Goal: Use online tool/utility: Use online tool/utility

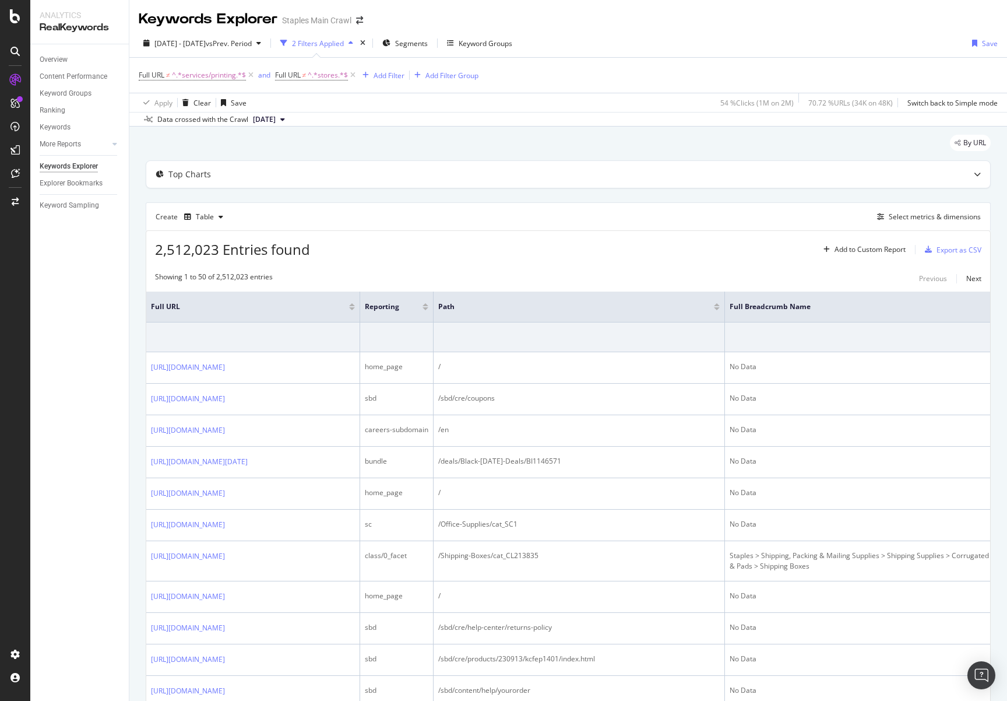
click at [21, 8] on div at bounding box center [15, 350] width 30 height 701
click at [13, 19] on icon at bounding box center [15, 16] width 10 height 14
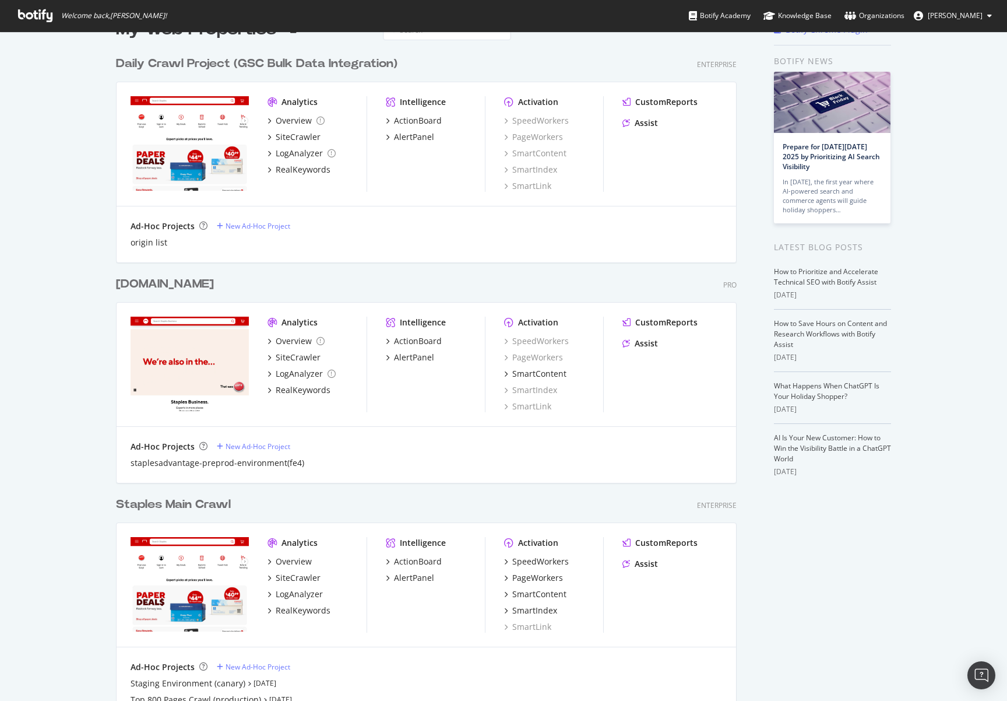
scroll to position [43, 0]
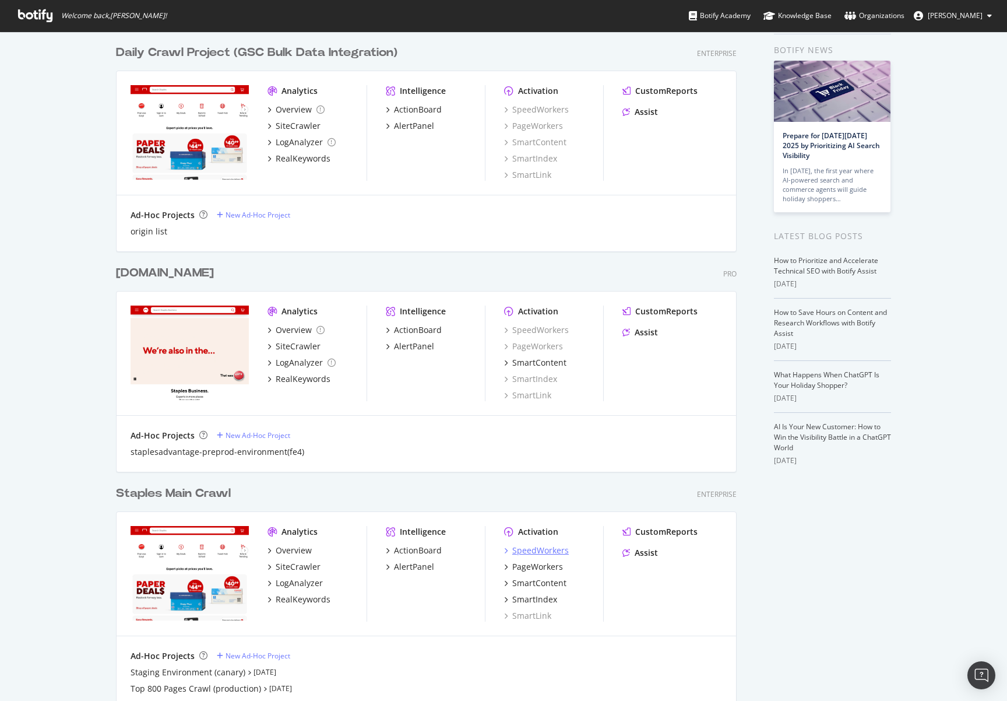
click at [530, 556] on div "SpeedWorkers" at bounding box center [540, 550] width 57 height 12
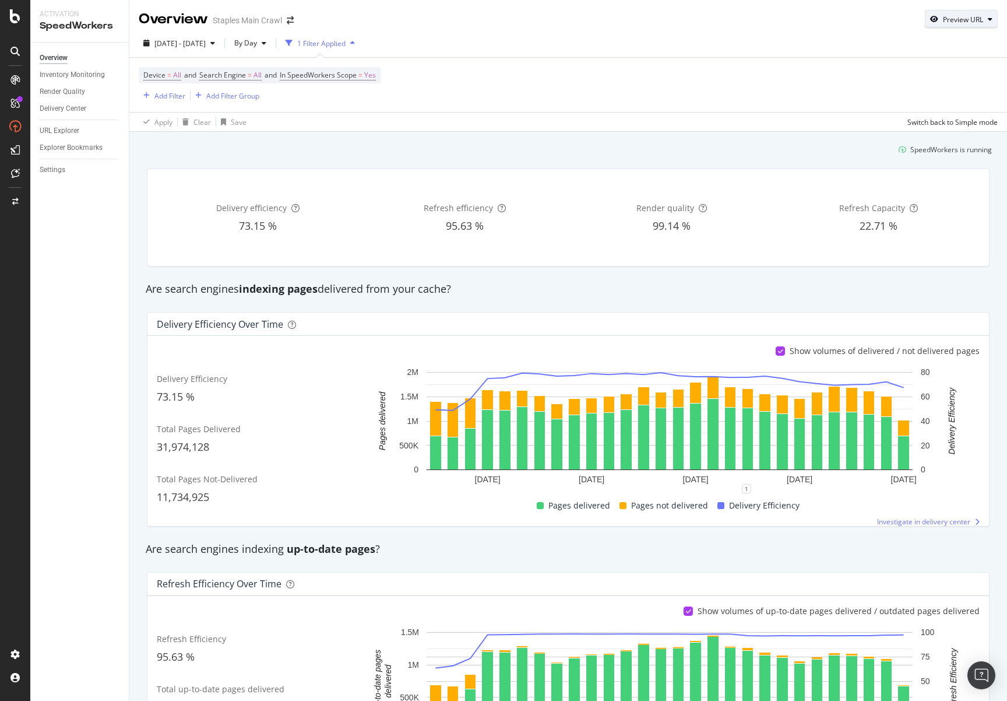
click at [943, 21] on div "Preview URL" at bounding box center [963, 20] width 40 height 10
click at [880, 68] on input "url" at bounding box center [916, 73] width 127 height 20
paste input "https://www.staples.com/Office-Chairs/cat_CL166253"
type input "https://www.staples.com/Office-Chairs/cat_CL166253"
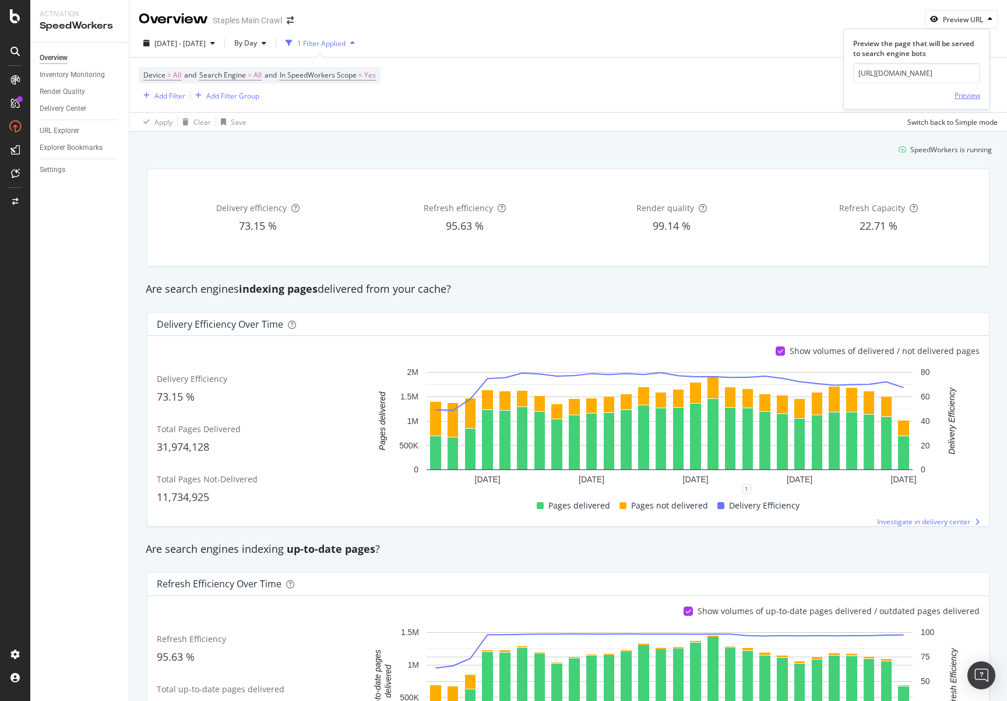
click at [955, 93] on div "Preview" at bounding box center [968, 95] width 26 height 10
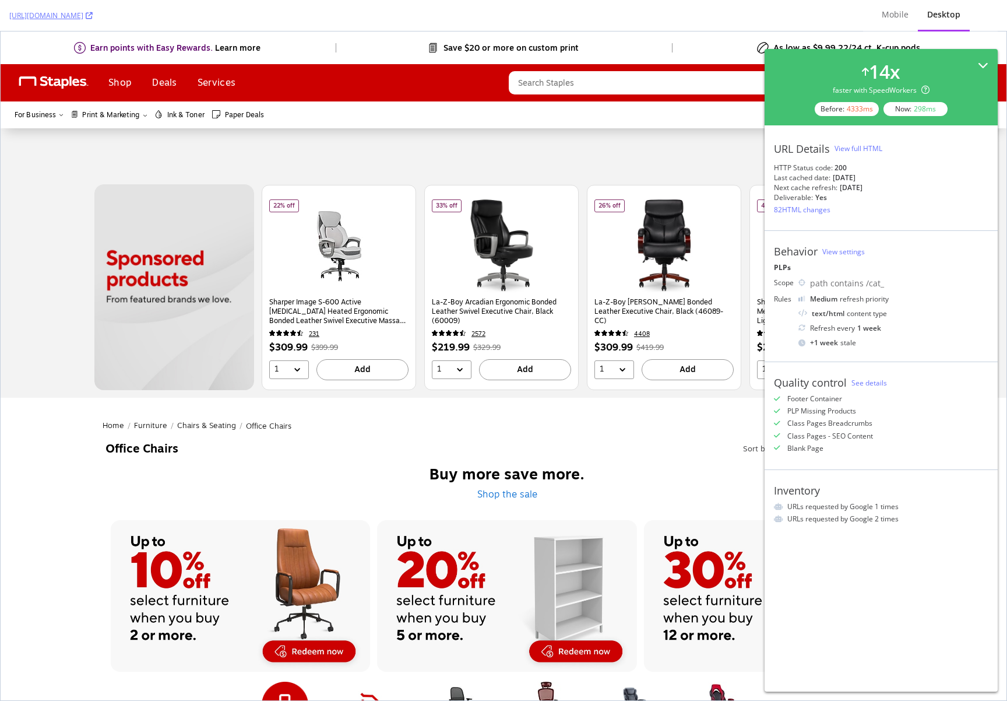
drag, startPoint x: 979, startPoint y: 62, endPoint x: 980, endPoint y: 32, distance: 30.3
click at [979, 62] on icon at bounding box center [983, 65] width 10 height 10
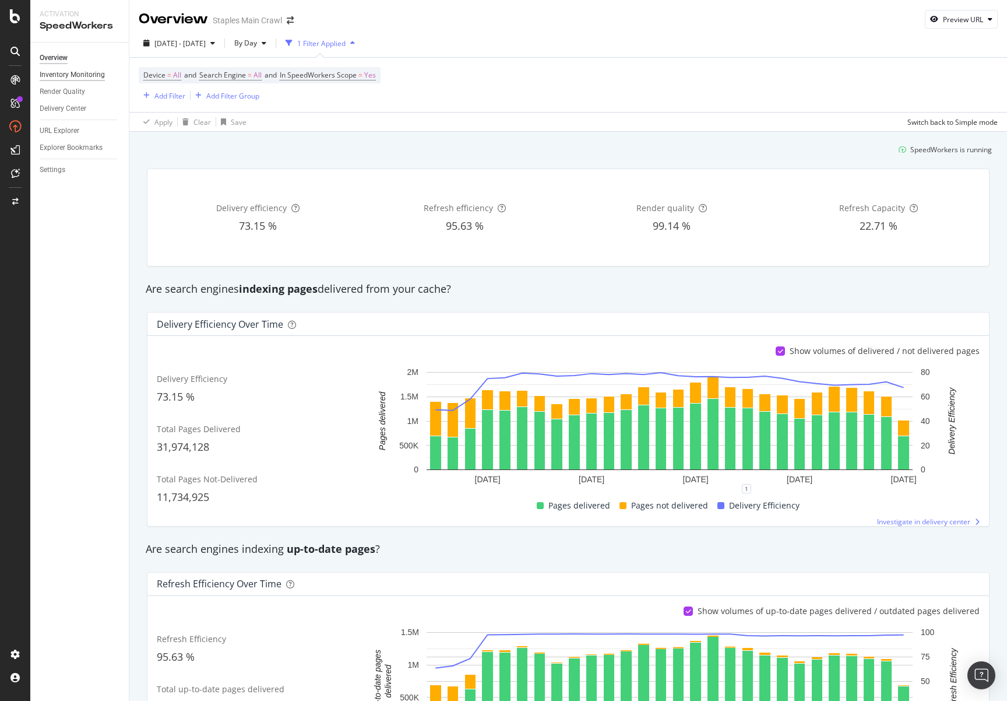
click at [80, 75] on div "Inventory Monitoring" at bounding box center [72, 75] width 65 height 12
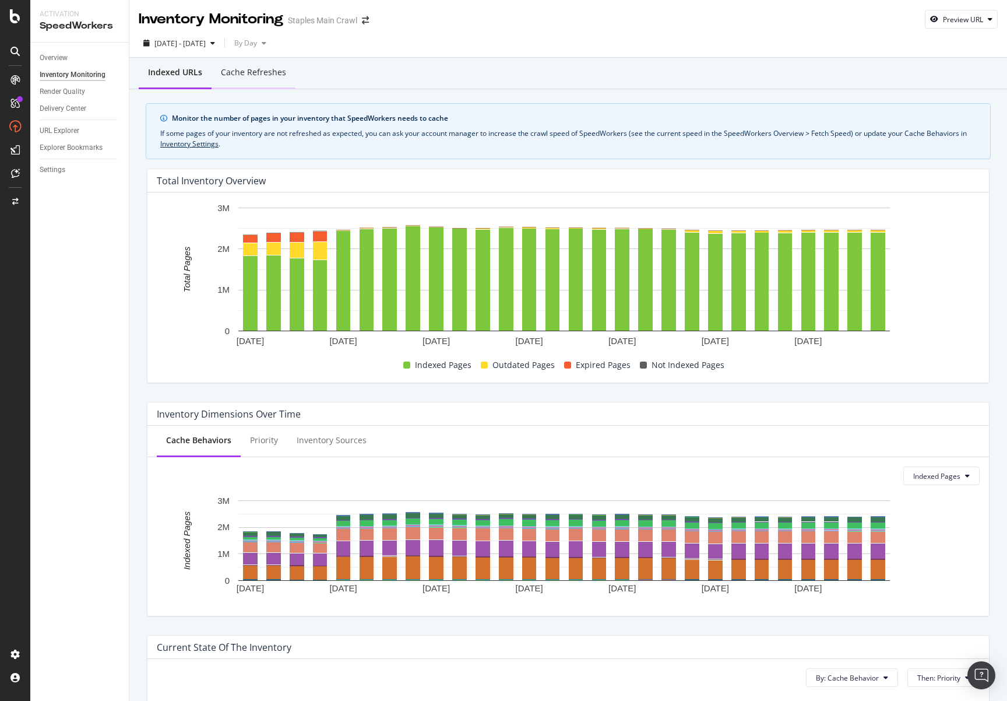
click at [262, 68] on div "Cache refreshes" at bounding box center [253, 72] width 65 height 12
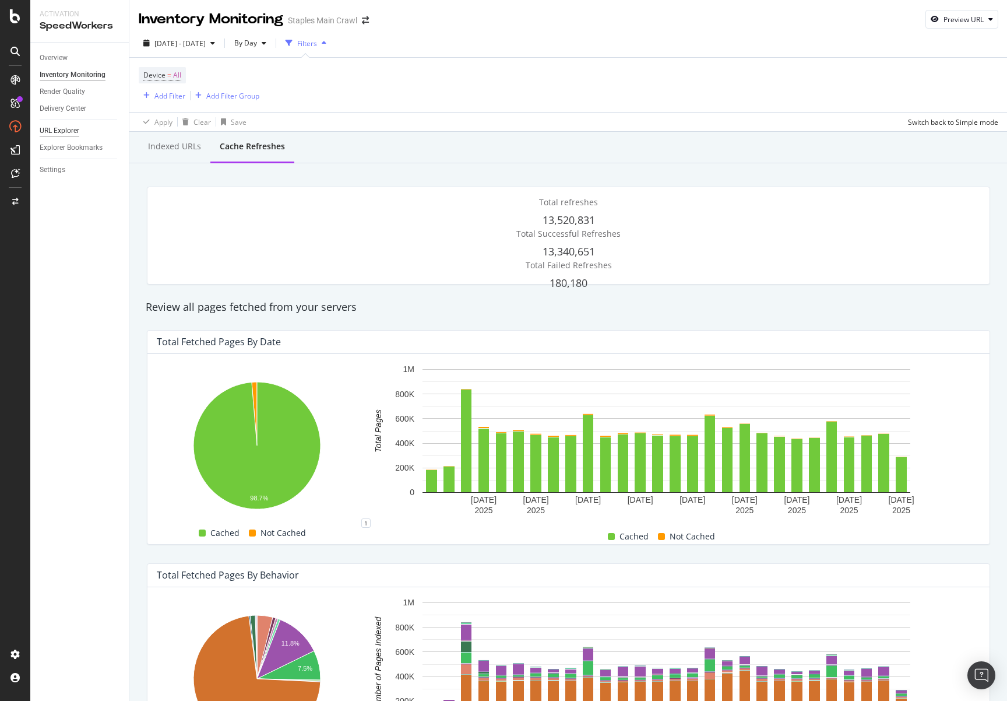
click at [65, 130] on div "URL Explorer" at bounding box center [60, 131] width 40 height 12
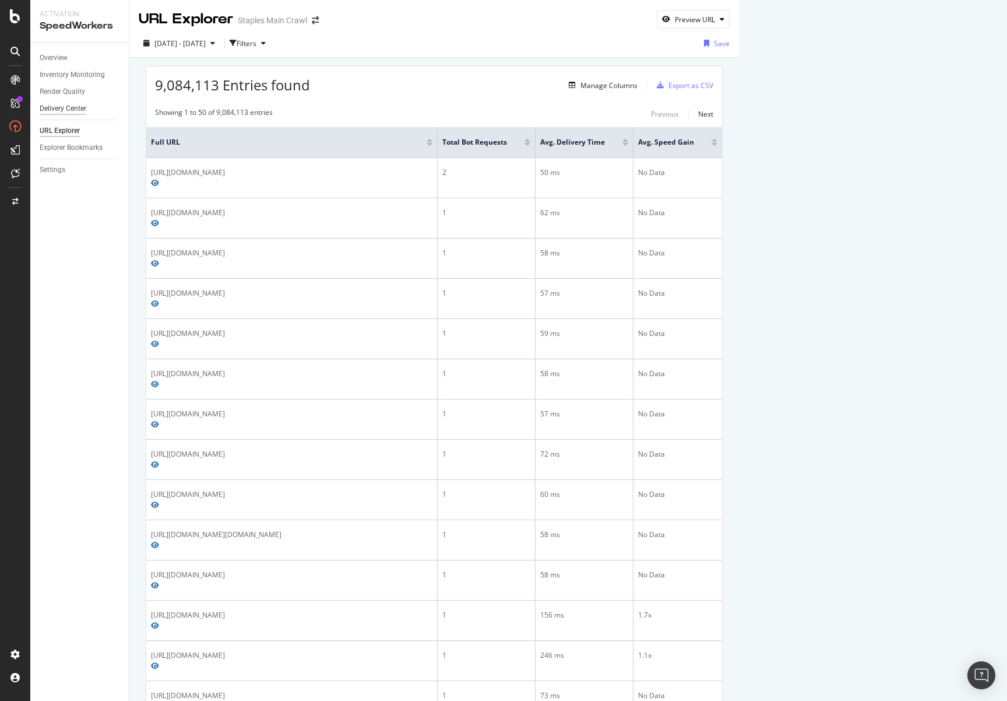
click at [71, 106] on div "Delivery Center" at bounding box center [63, 109] width 47 height 12
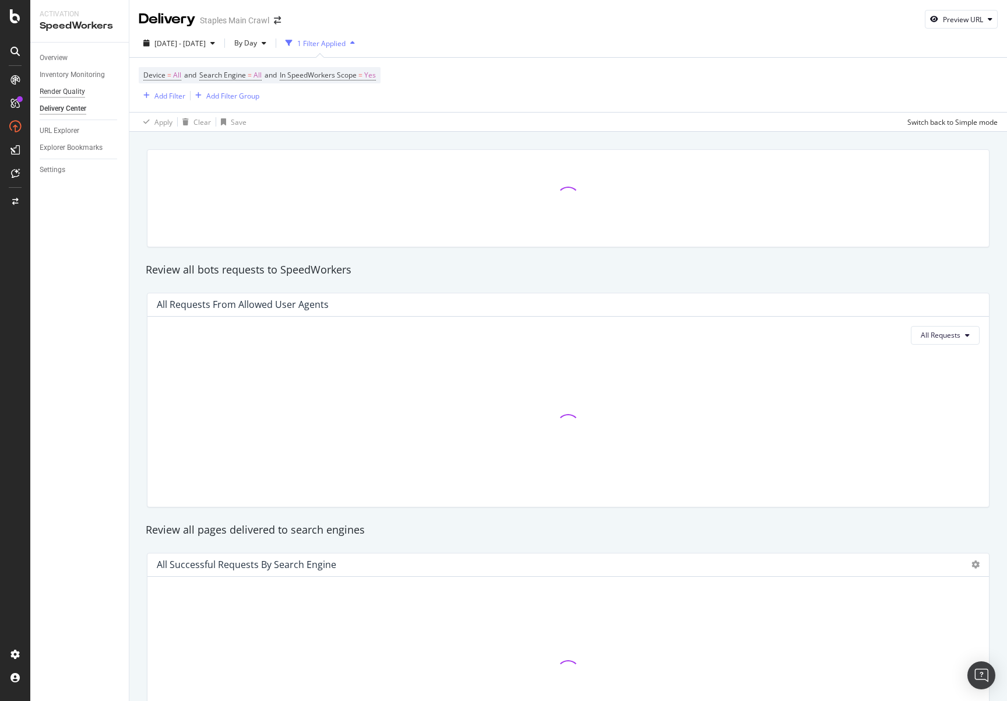
click at [66, 94] on div "Render Quality" at bounding box center [62, 92] width 45 height 12
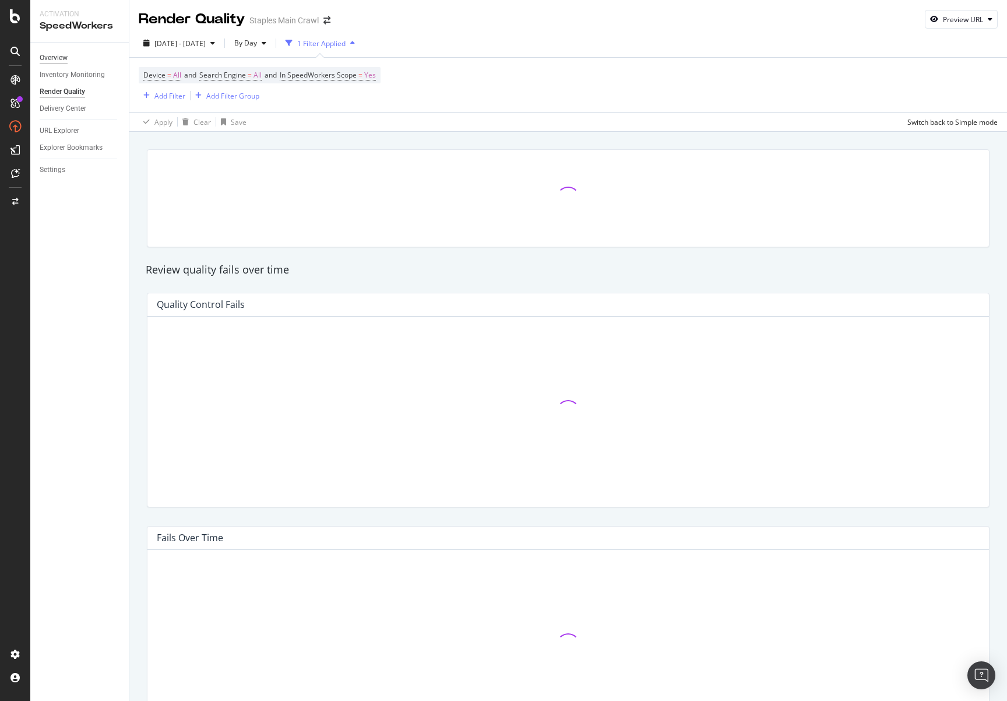
click at [62, 58] on div "Overview" at bounding box center [54, 58] width 28 height 12
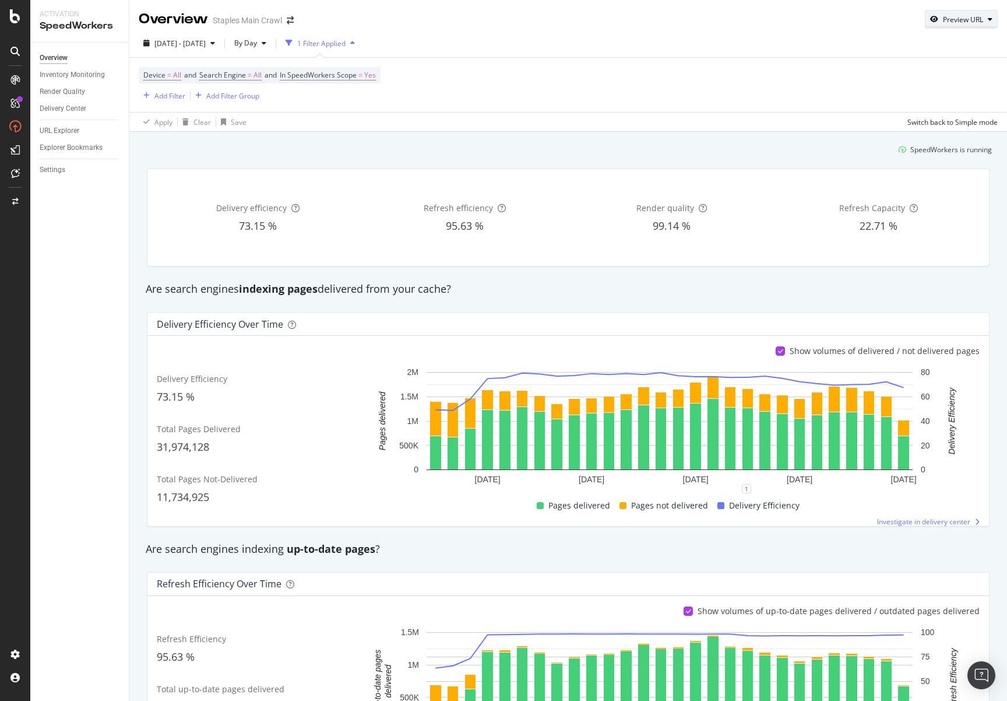
click at [958, 17] on div "Preview URL" at bounding box center [963, 20] width 40 height 10
click at [919, 77] on input "url" at bounding box center [916, 73] width 127 height 20
paste input "https://www.staples.com/Pens/cat_CL110001"
type input "https://www.staples.com/Pens/cat_CL110001"
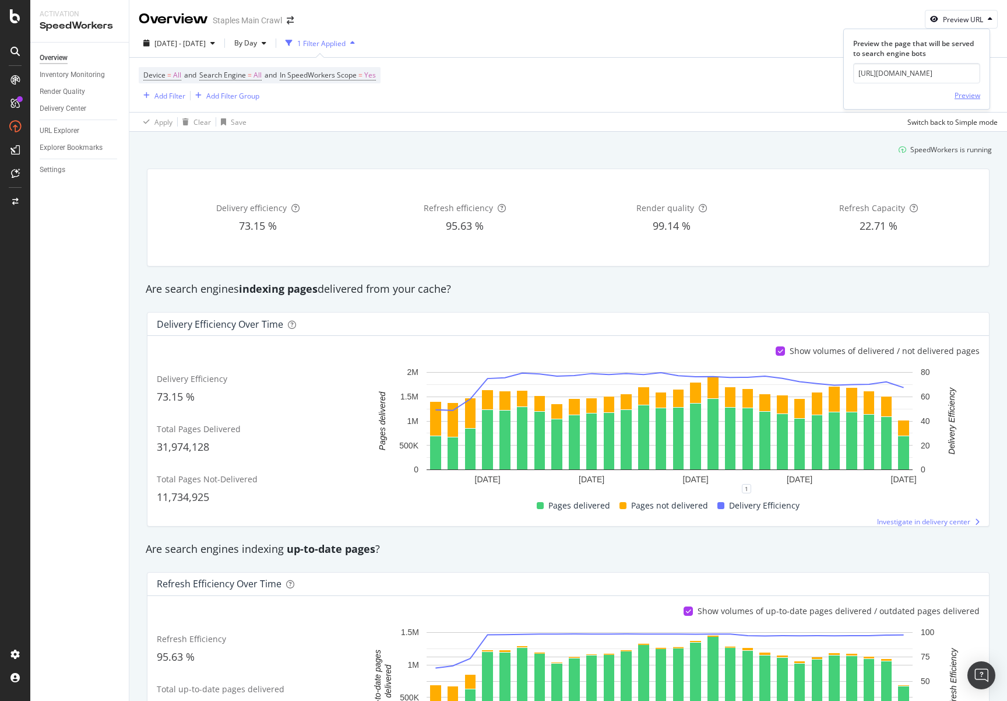
click at [973, 99] on div "Preview" at bounding box center [968, 95] width 26 height 10
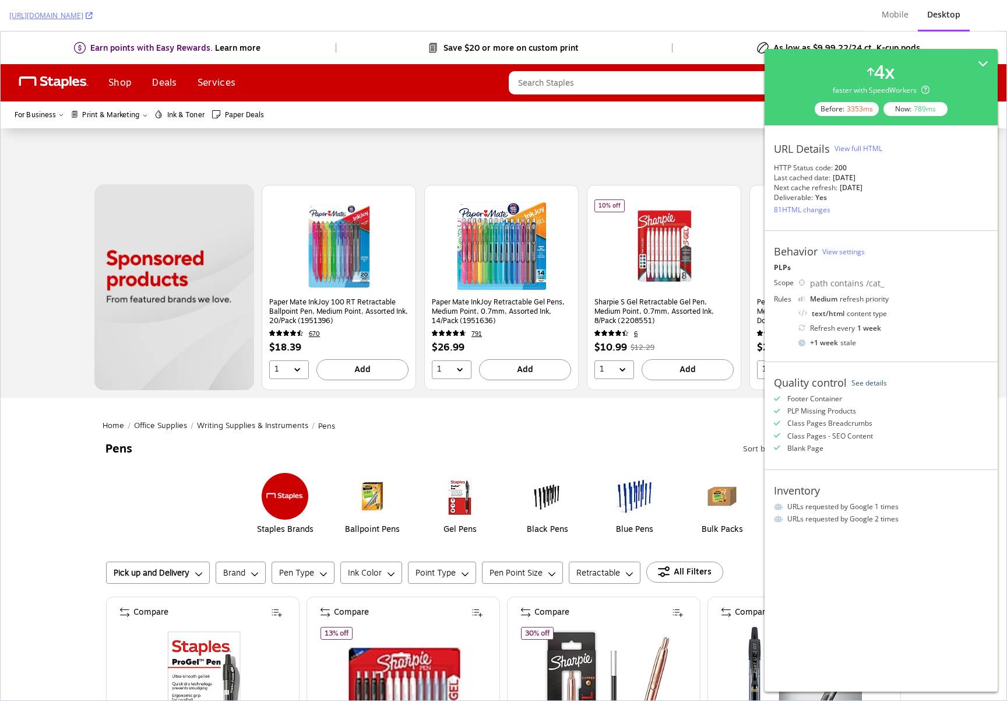
click at [865, 382] on link "See details" at bounding box center [870, 383] width 36 height 10
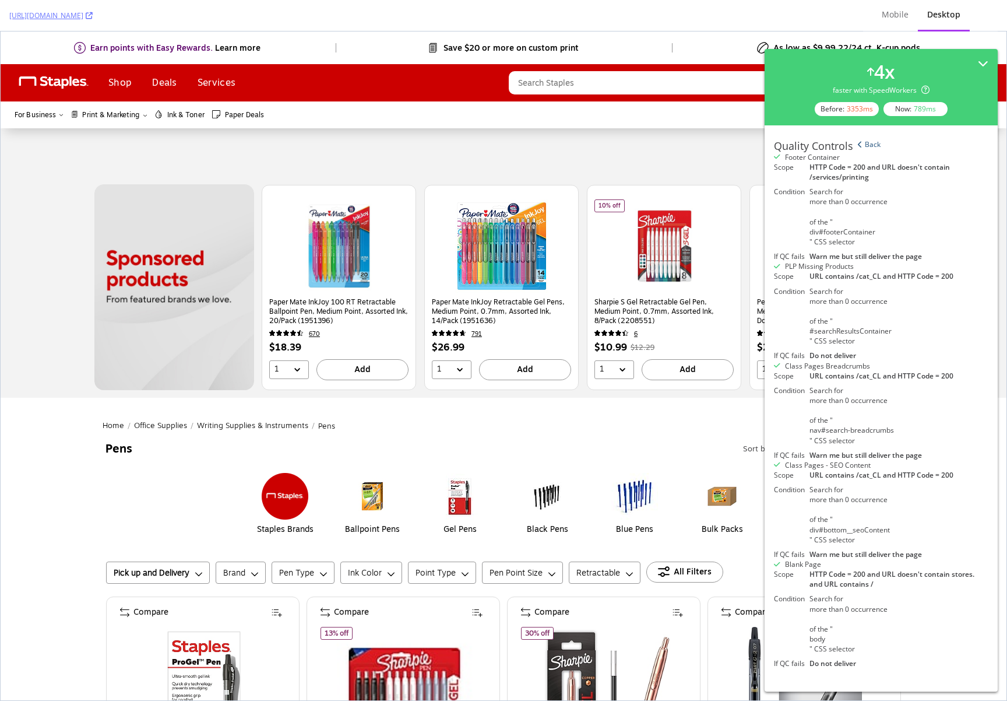
click at [881, 147] on link "Back" at bounding box center [869, 145] width 23 height 13
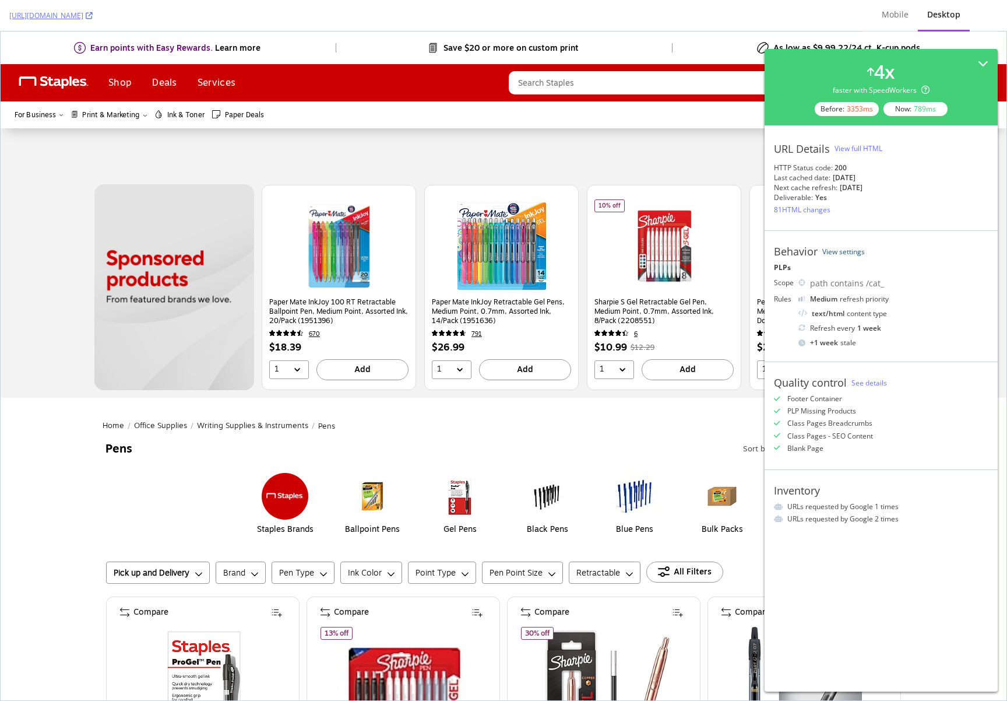
click at [842, 251] on link "View settings" at bounding box center [844, 252] width 43 height 10
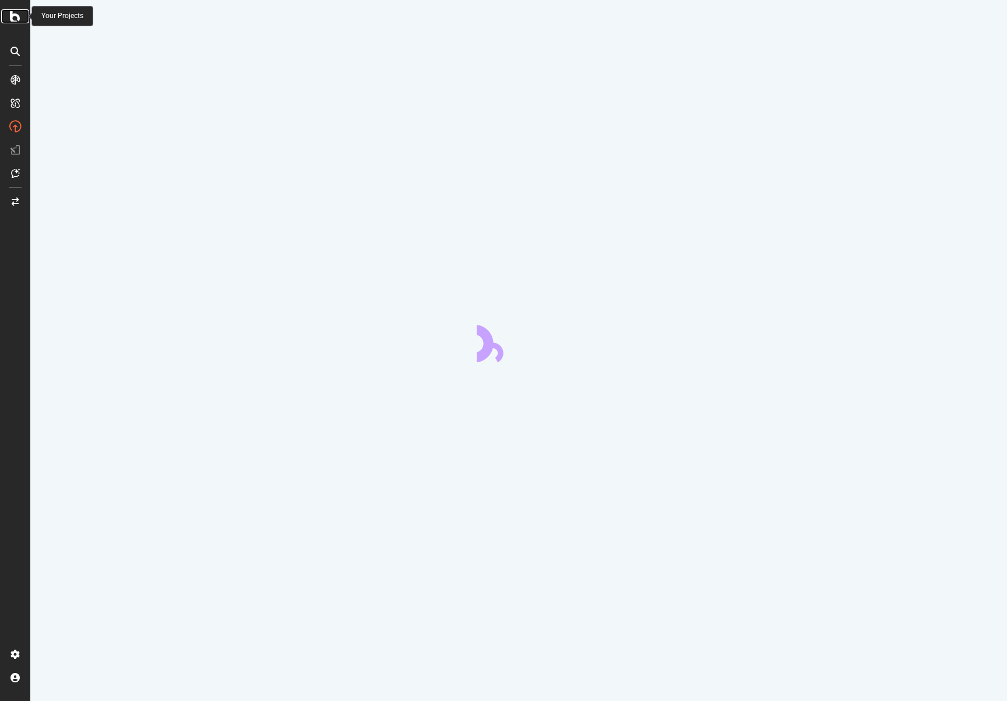
click at [22, 19] on div at bounding box center [15, 16] width 28 height 14
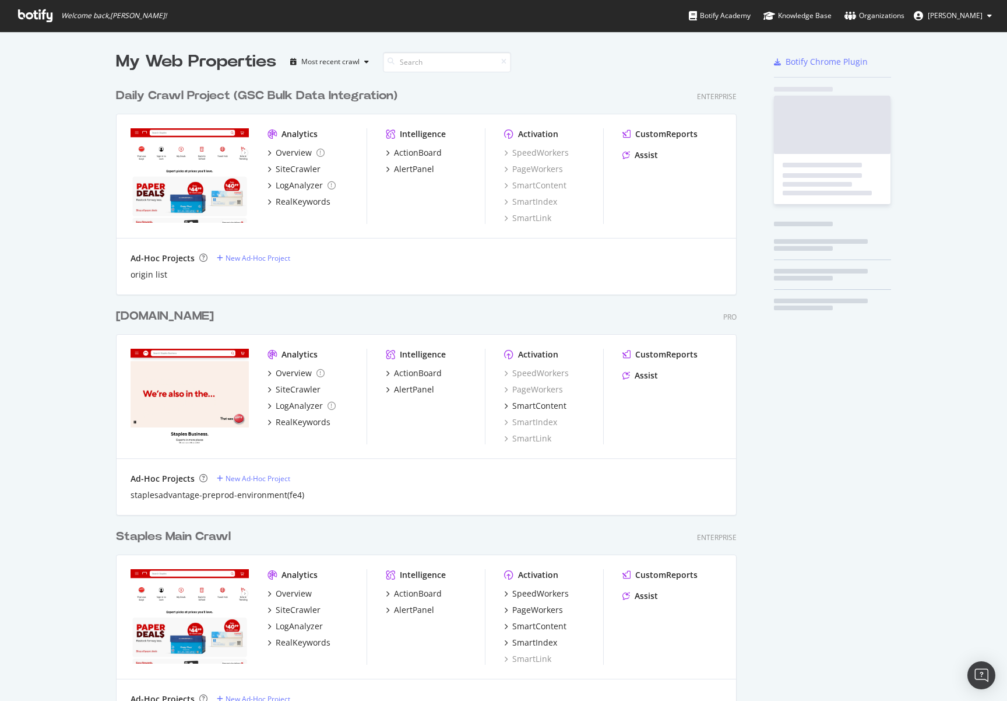
scroll to position [1114, 621]
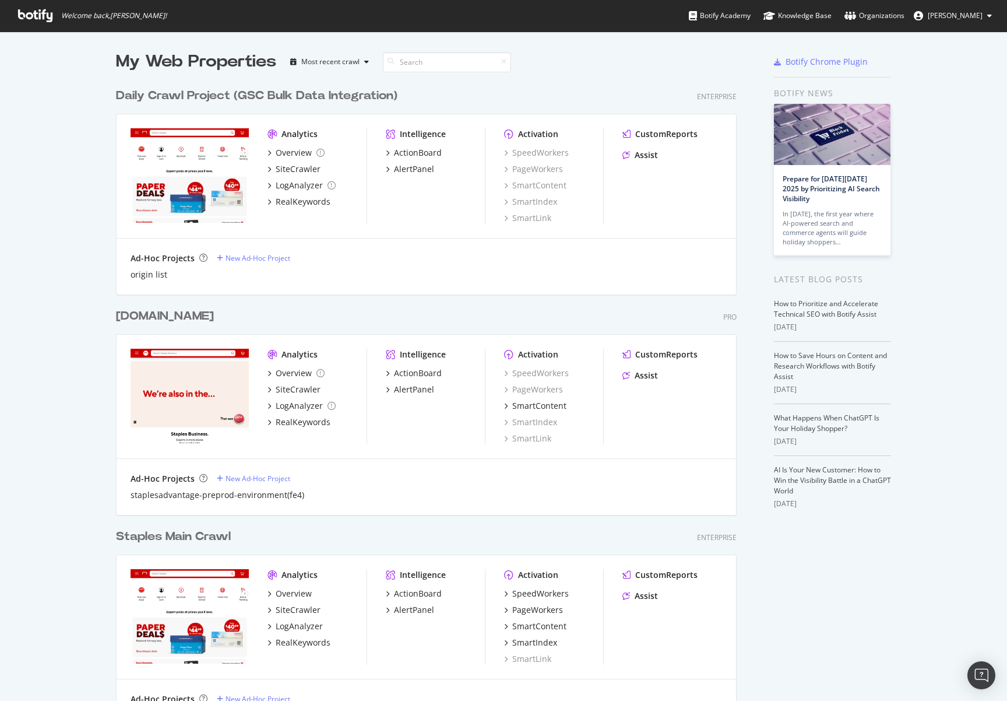
click at [616, 89] on div "Daily Crawl Project (GSC Bulk Data Integration) Enterprise" at bounding box center [426, 95] width 621 height 17
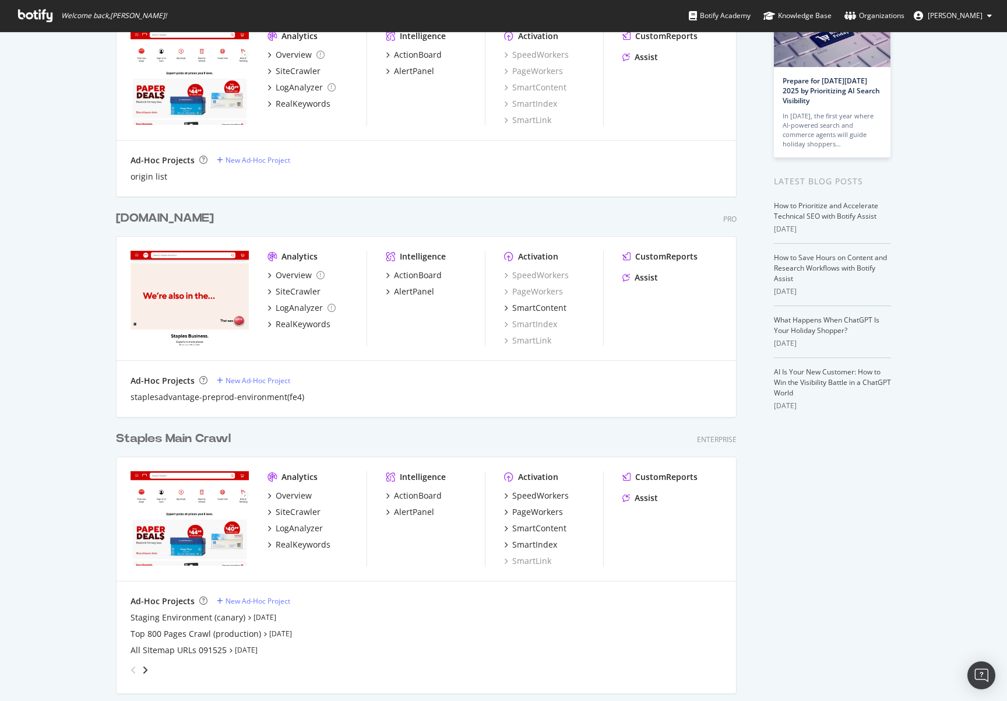
scroll to position [241, 0]
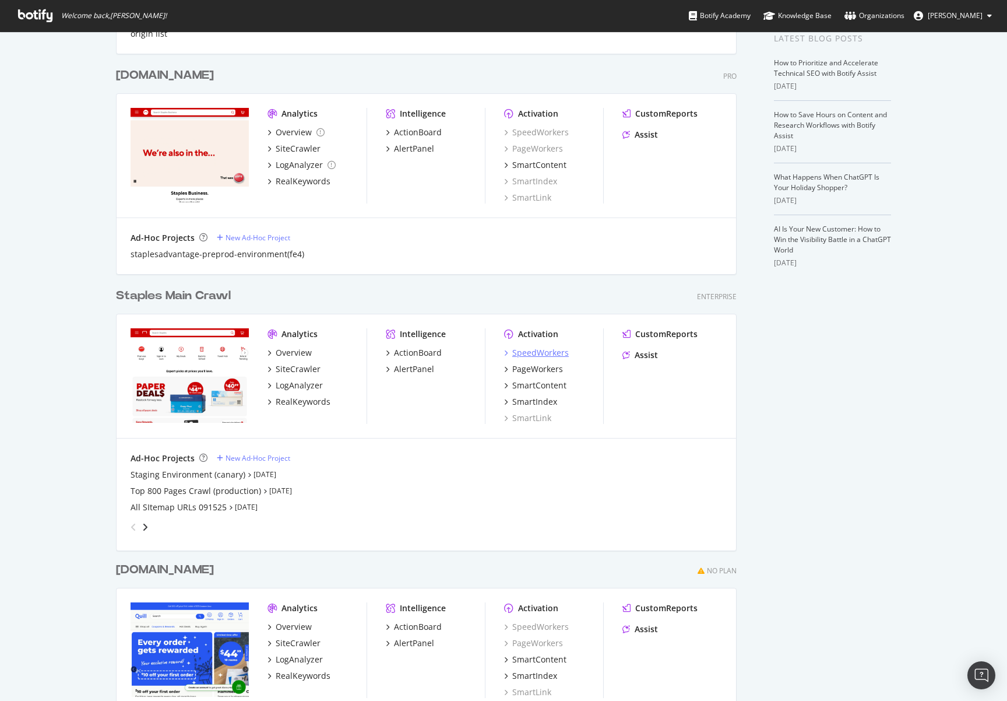
click at [540, 351] on div "SpeedWorkers" at bounding box center [540, 353] width 57 height 12
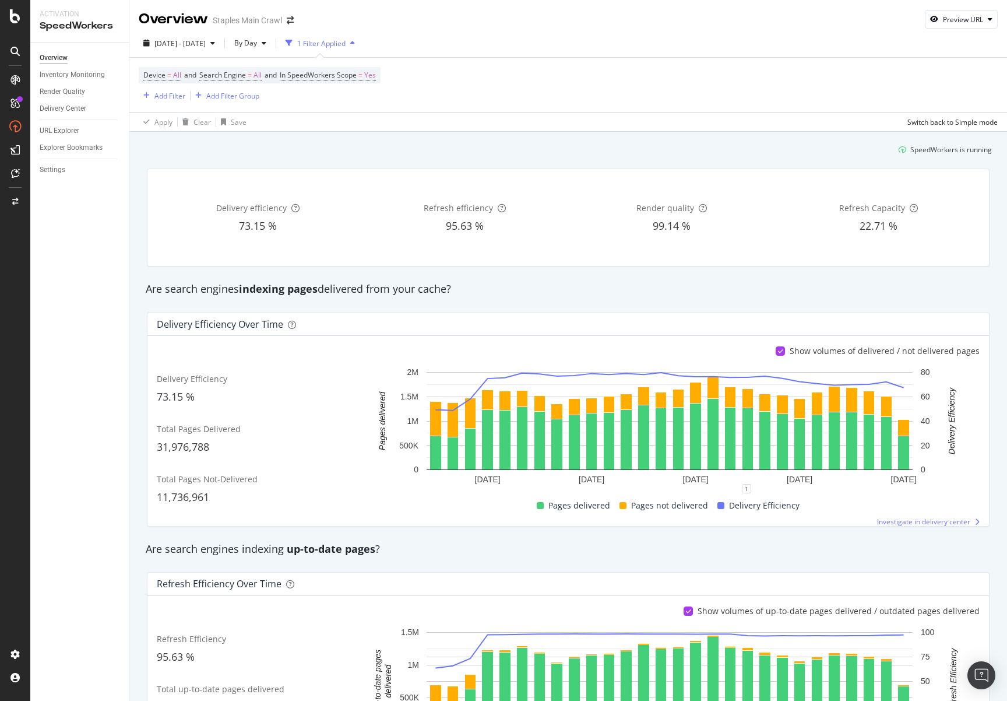
click at [346, 38] on div "1 Filter Applied" at bounding box center [321, 43] width 48 height 10
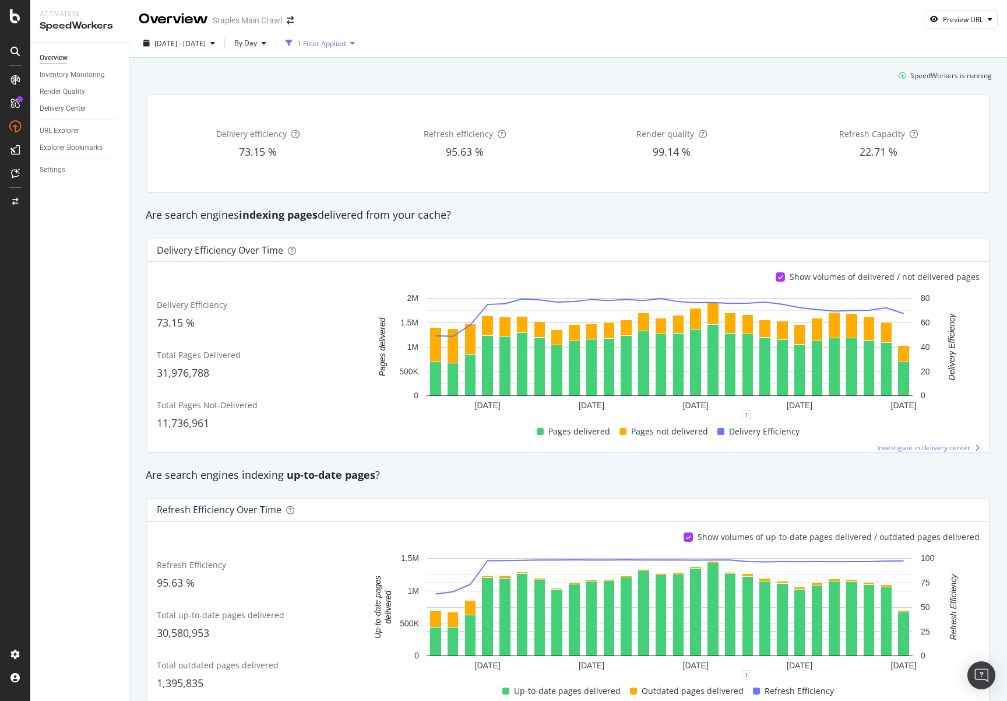
click at [346, 38] on div "1 Filter Applied" at bounding box center [321, 43] width 48 height 10
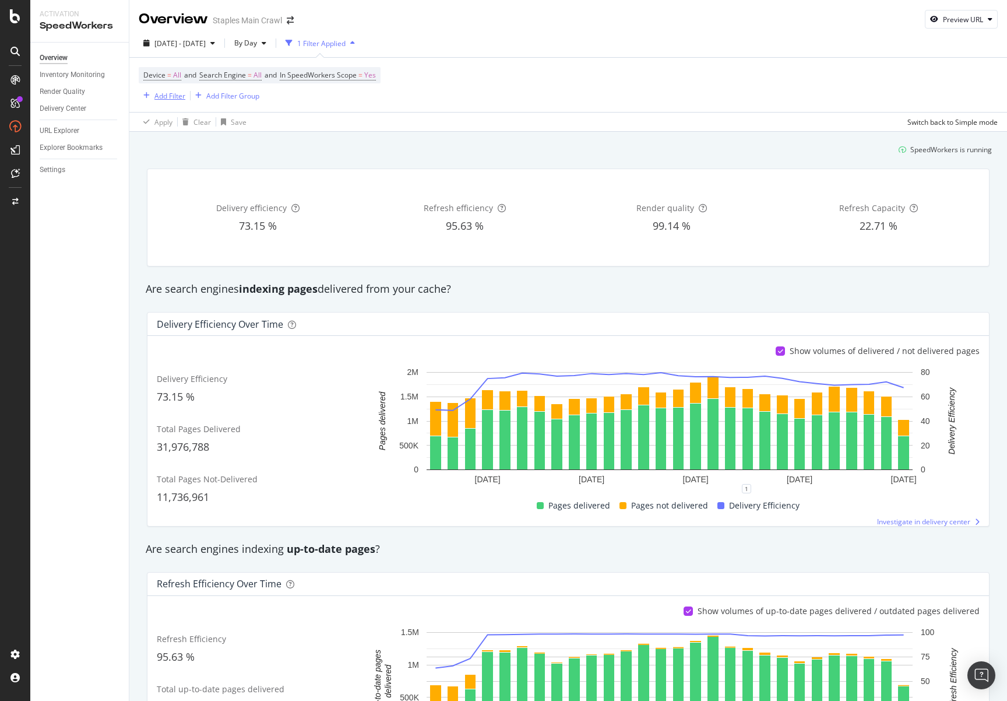
click at [168, 97] on div "Add Filter" at bounding box center [169, 96] width 31 height 10
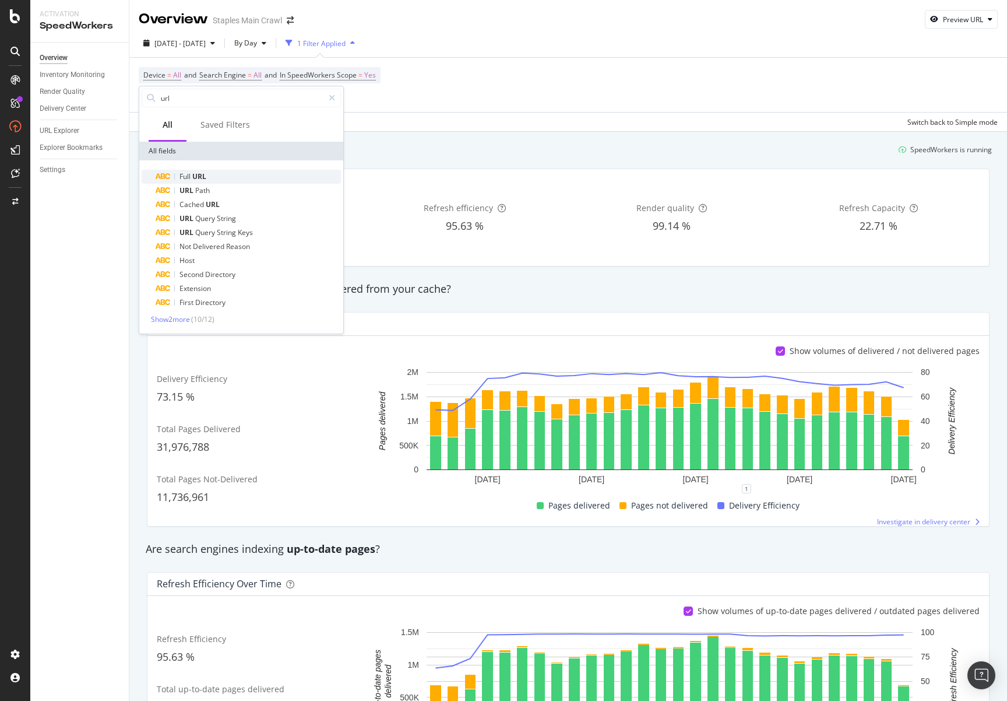
type input "url"
click at [196, 176] on span "URL" at bounding box center [199, 176] width 14 height 10
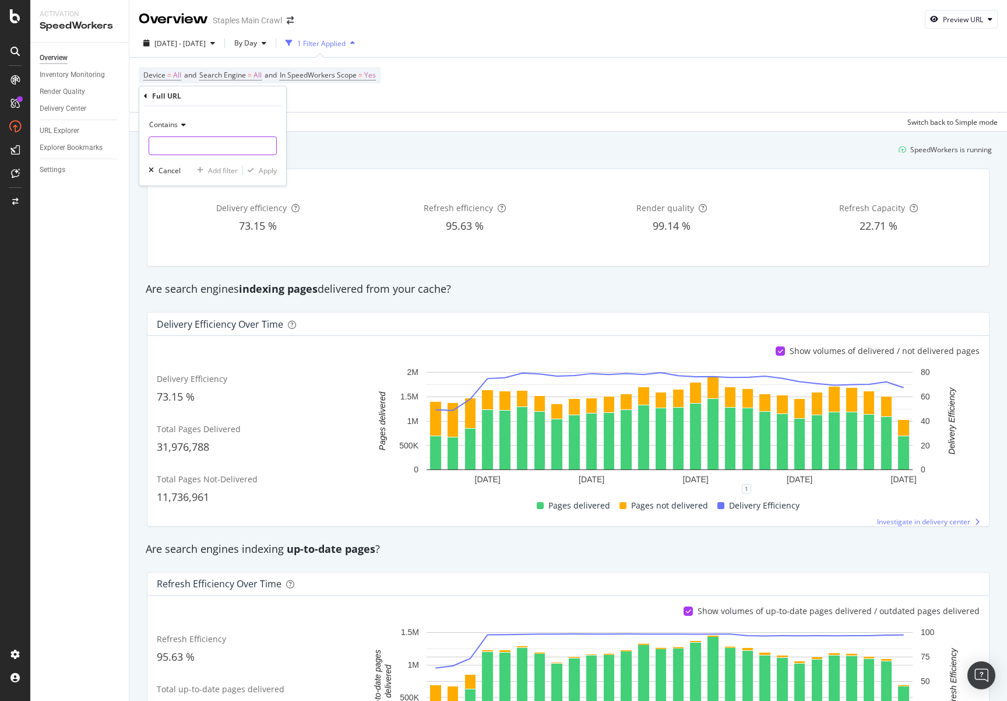
click at [178, 143] on input "text" at bounding box center [212, 145] width 127 height 19
paste input "https://www.staples.com/Pens/cat_CL110001"
type input "https://www.staples.com/Pens/cat_CL110001"
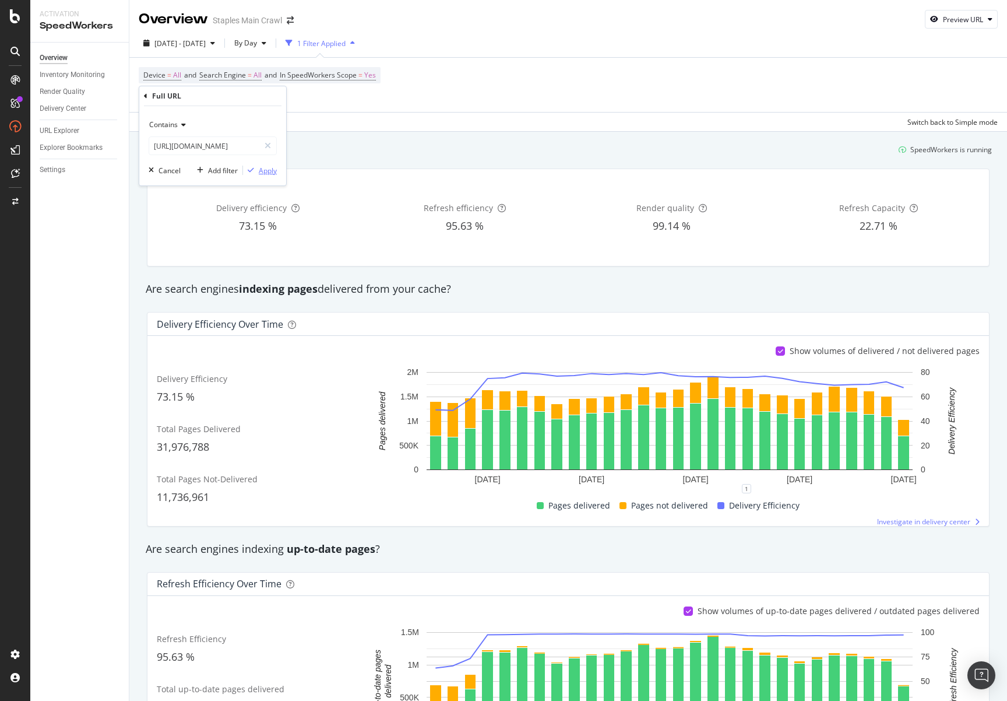
click at [264, 170] on div "Apply" at bounding box center [268, 171] width 18 height 10
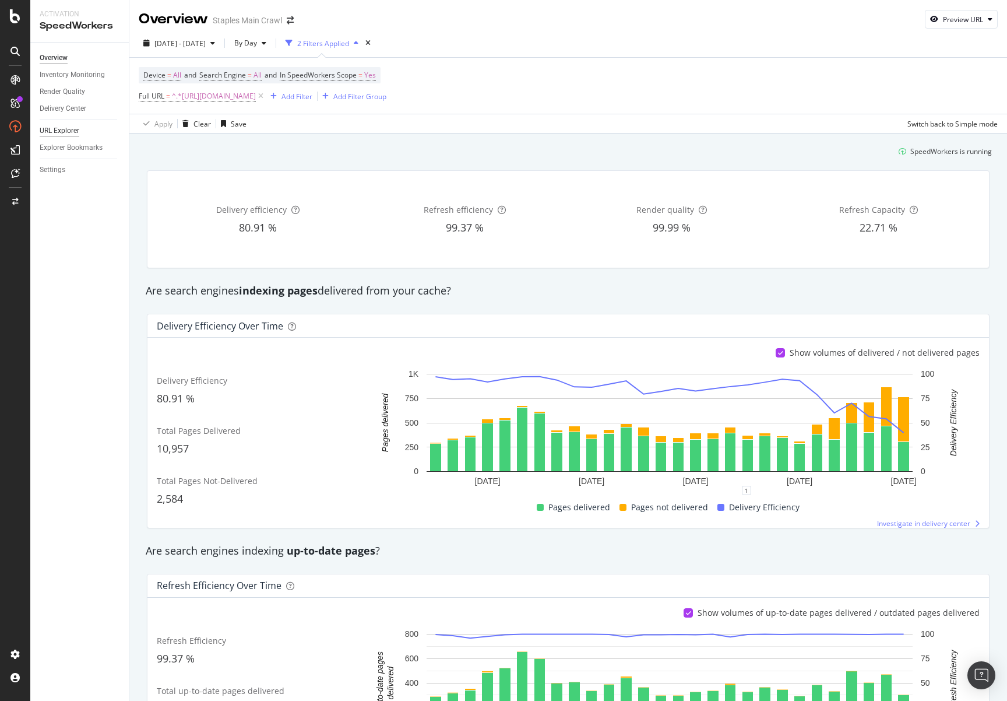
click at [71, 134] on div "URL Explorer" at bounding box center [60, 131] width 40 height 12
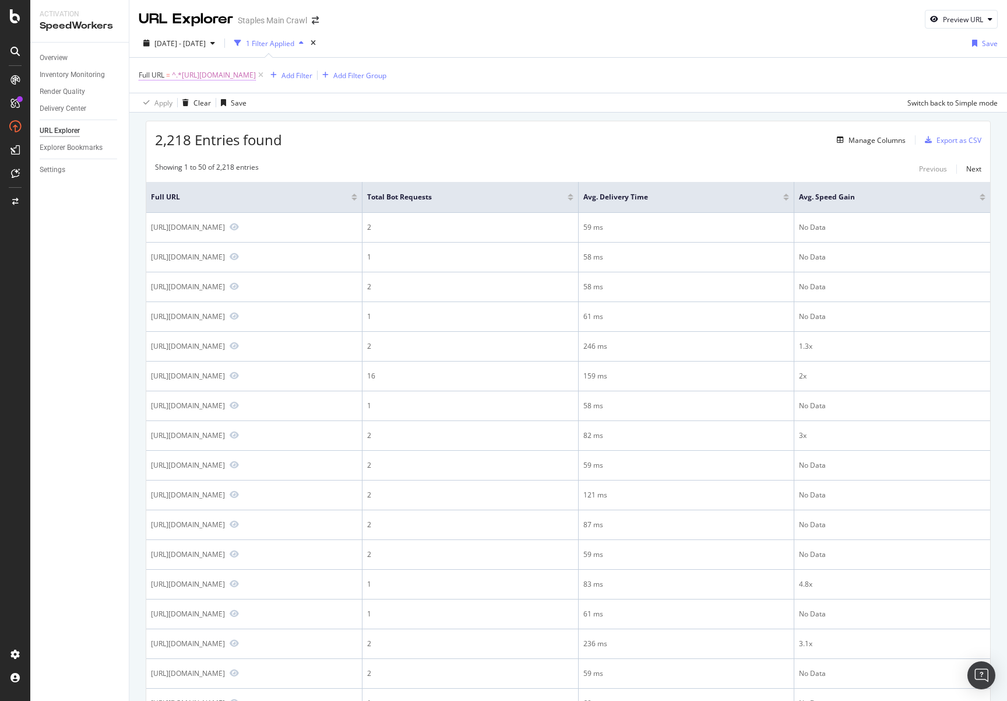
click at [164, 78] on span "Full URL" at bounding box center [152, 75] width 26 height 10
click at [185, 101] on icon at bounding box center [182, 102] width 8 height 7
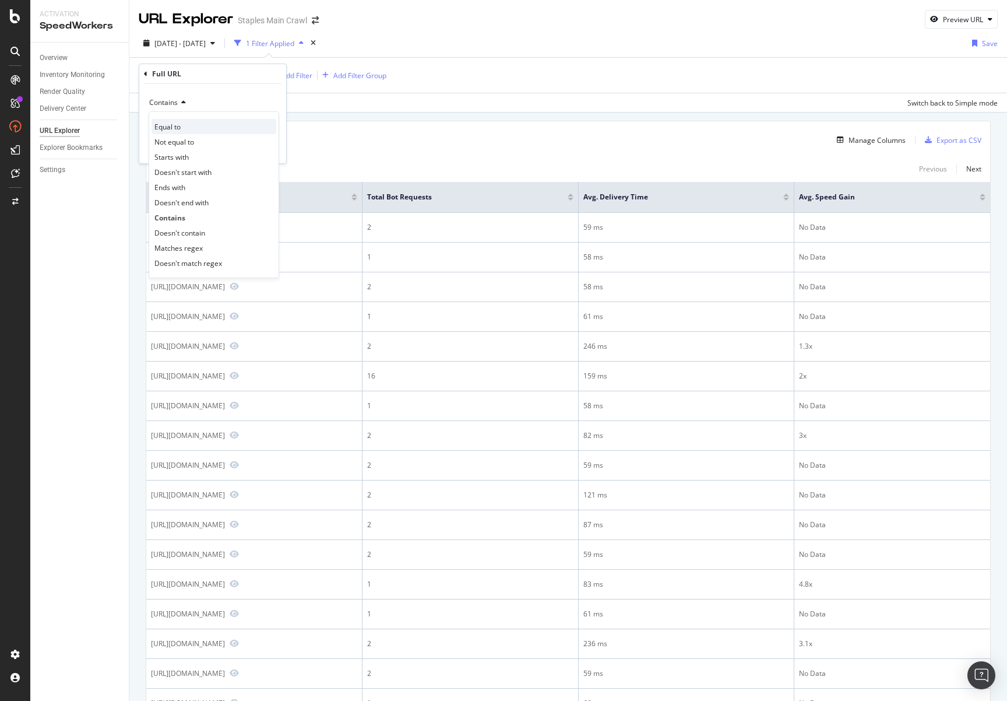
click at [191, 126] on div "Equal to" at bounding box center [214, 126] width 125 height 15
click at [186, 122] on input "text" at bounding box center [212, 123] width 127 height 19
paste input "https://www.staples.com/Pens/cat_CL110001"
type input "https://www.staples.com/Pens/cat_CL110001"
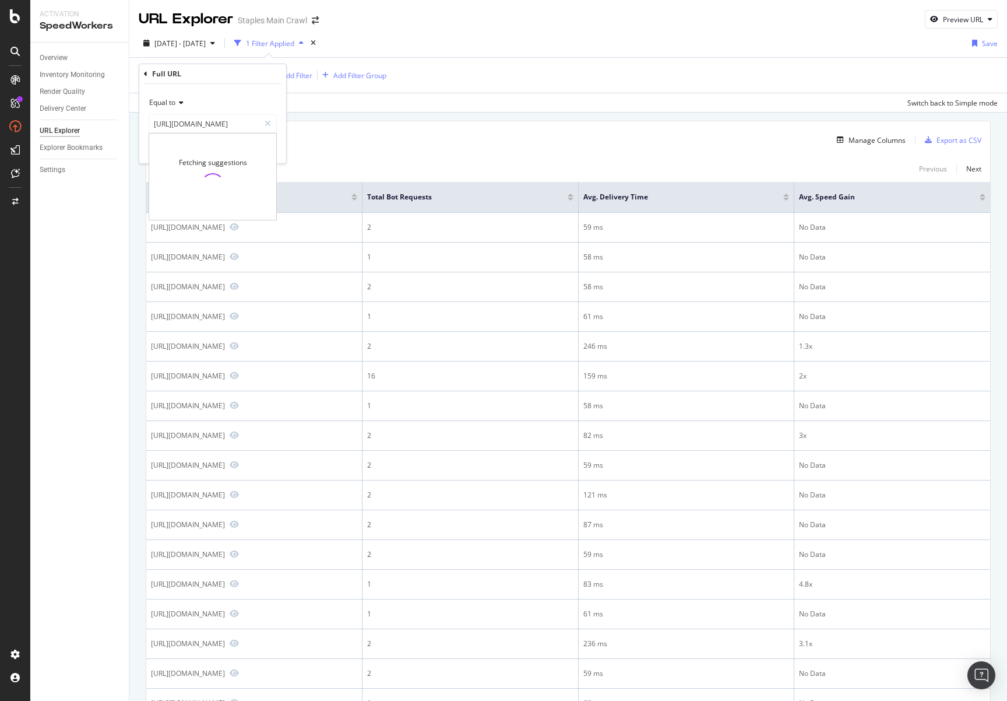
scroll to position [0, 0]
click at [251, 92] on div "Equal to https://www.staples.com/Pens/cat_CL110001 https://www.staples.com/Pens…" at bounding box center [212, 123] width 147 height 79
click at [256, 151] on div "button" at bounding box center [251, 148] width 16 height 7
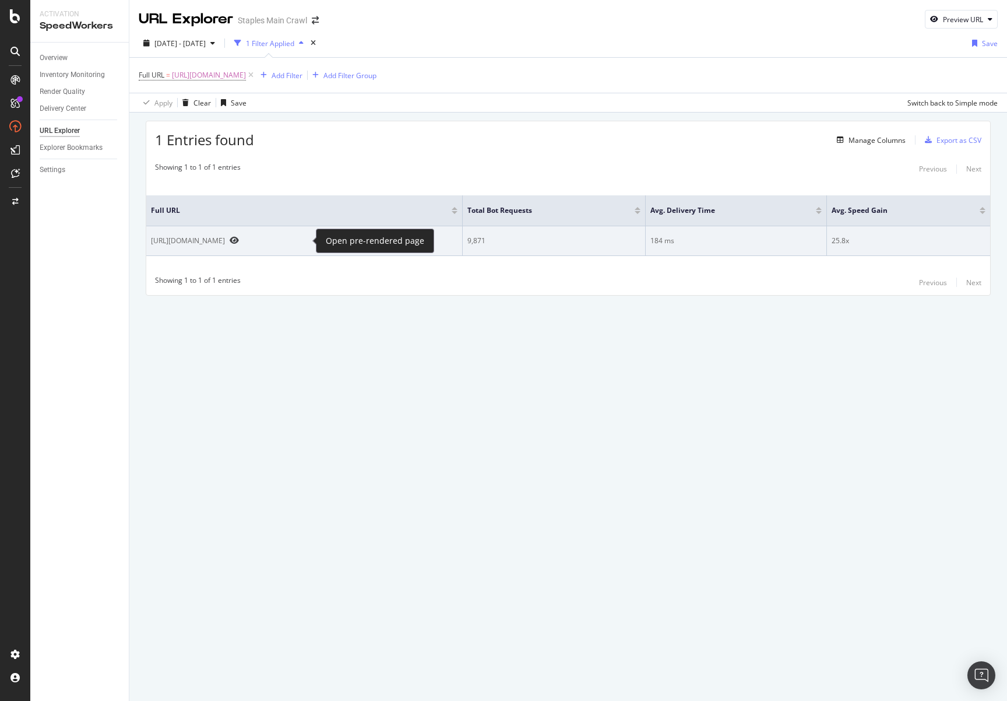
click at [239, 243] on icon "Preview https://www.staples.com/Pens/cat_CL110001" at bounding box center [234, 240] width 9 height 8
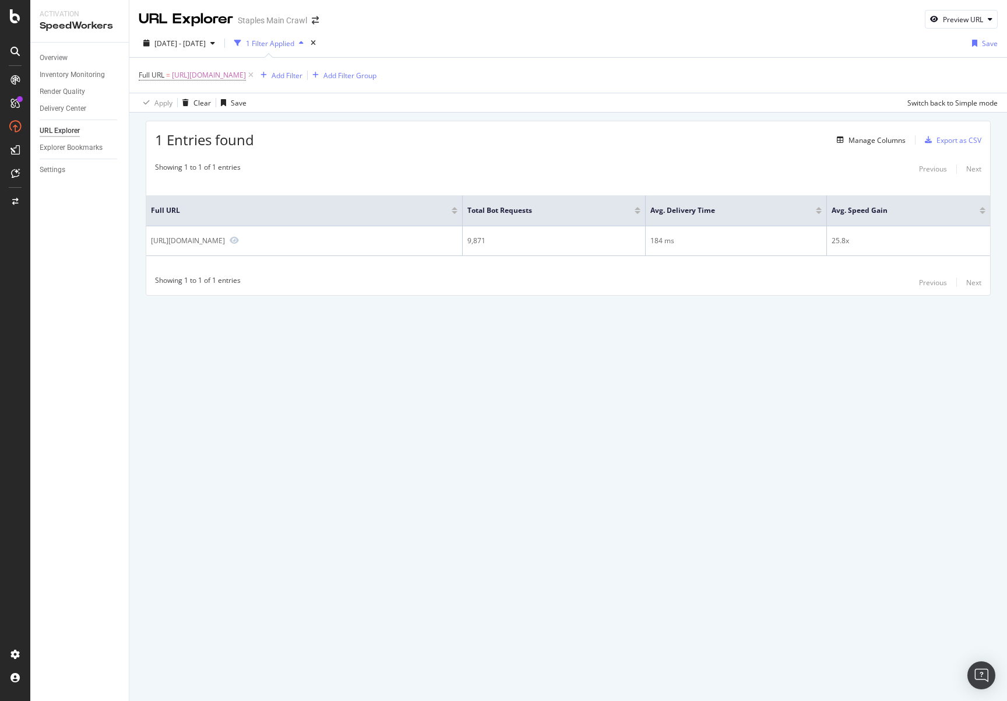
drag, startPoint x: 722, startPoint y: 417, endPoint x: 715, endPoint y: 414, distance: 7.6
click at [720, 416] on div "URL Explorer Staples Main Crawl Preview URL 2025 Aug. 23rd - Sep. 19th 1 Filter…" at bounding box center [568, 350] width 878 height 701
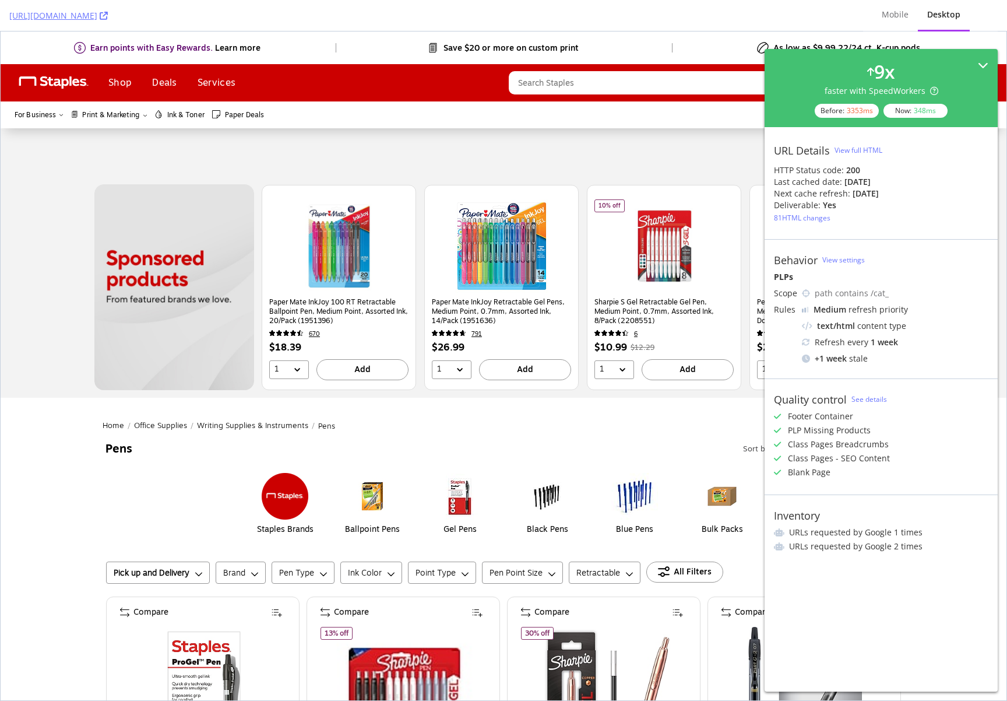
click at [904, 114] on div "Now: 348 ms" at bounding box center [916, 111] width 64 height 14
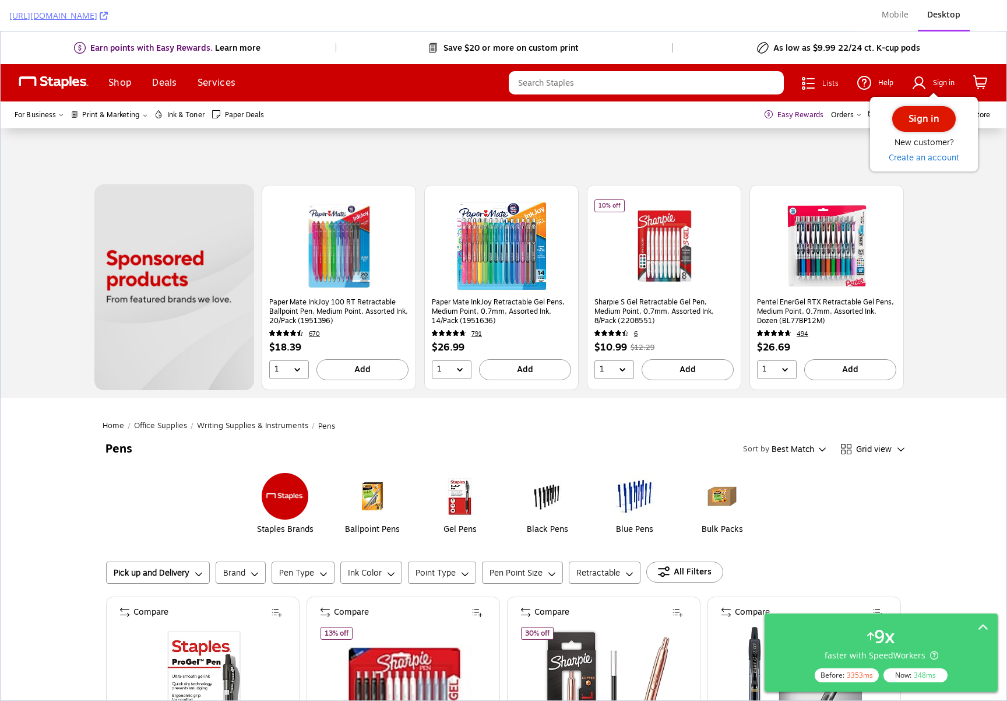
click at [907, 111] on button "Sign in" at bounding box center [924, 119] width 64 height 26
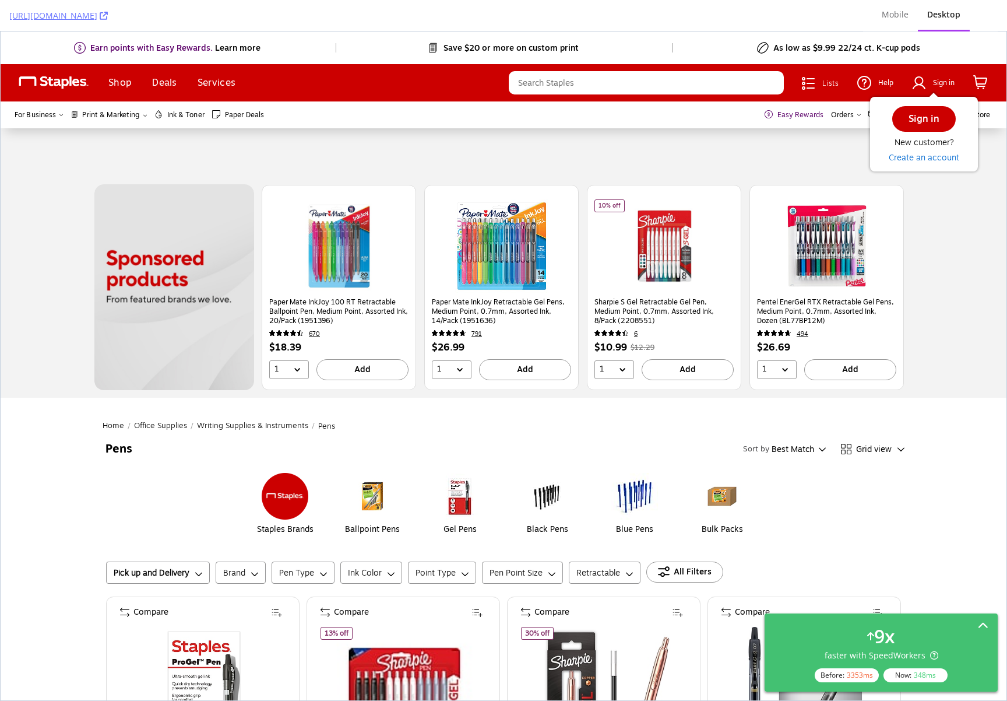
click at [944, 635] on div "9 x faster with SpeedWorkers Before: 3353 ms Now: 348 ms" at bounding box center [881, 652] width 215 height 59
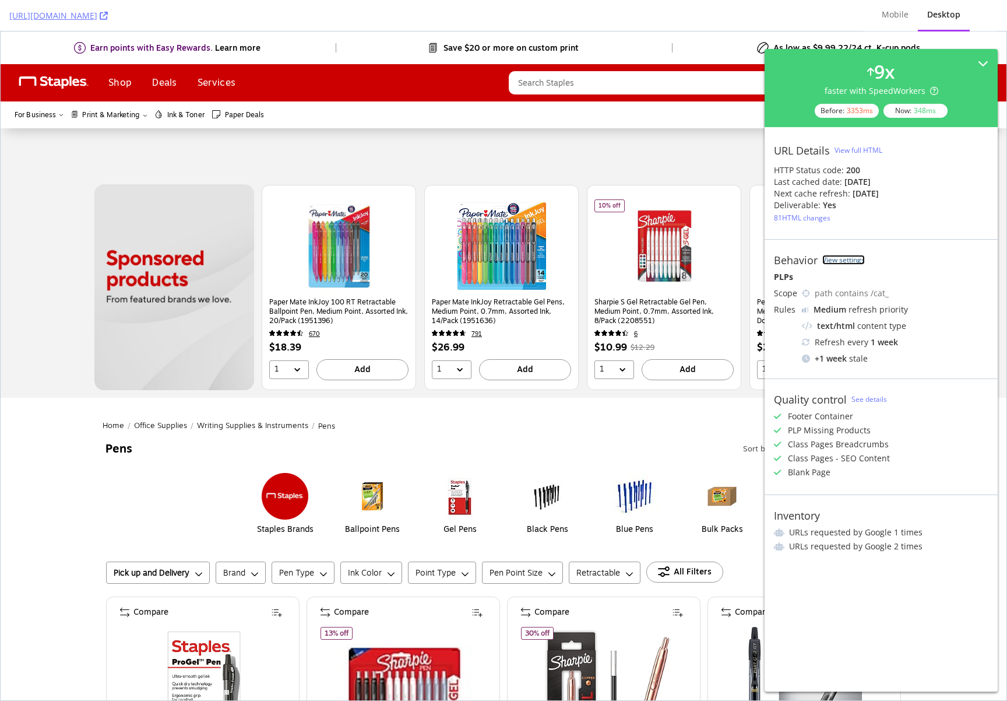
click at [844, 259] on link "View settings" at bounding box center [844, 260] width 43 height 10
click at [874, 398] on link "See details" at bounding box center [870, 399] width 36 height 10
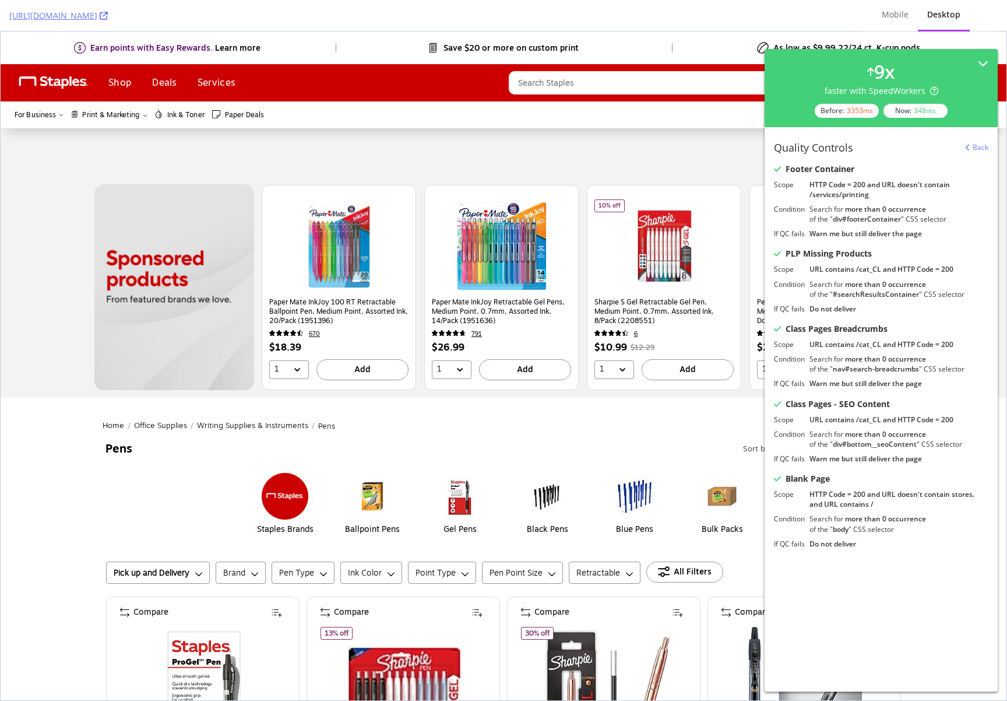
click at [977, 140] on div "Quality Controls Back Footer Container Scope HTTP Code = 200 and URL doesn't co…" at bounding box center [881, 347] width 233 height 440
click at [976, 145] on link "Back" at bounding box center [977, 147] width 23 height 10
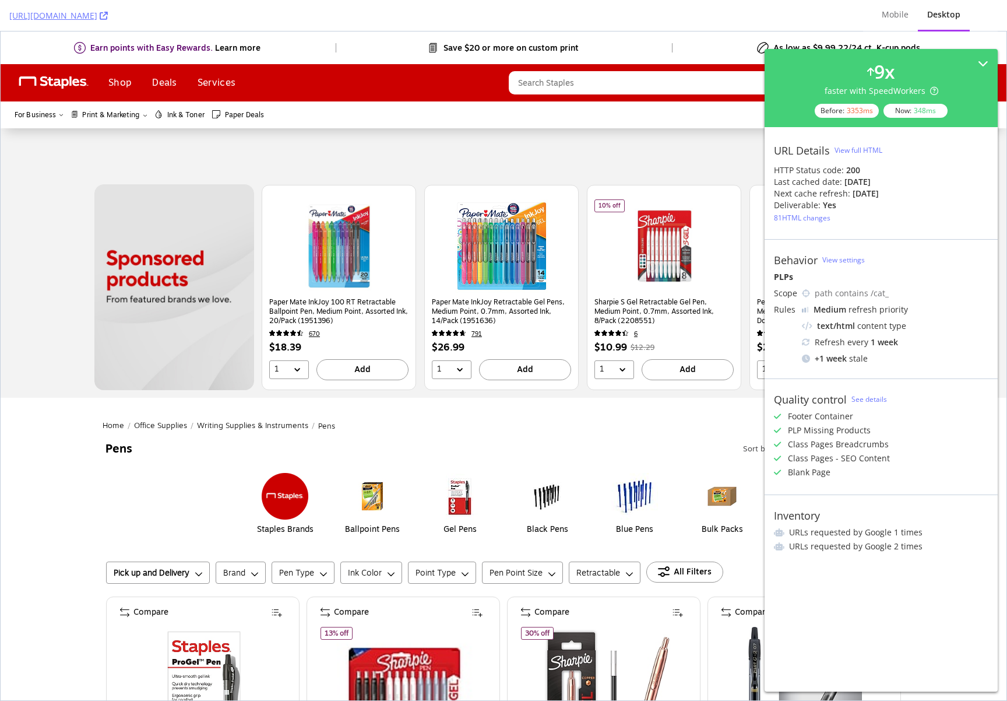
click at [860, 149] on div "View full HTML" at bounding box center [859, 150] width 48 height 10
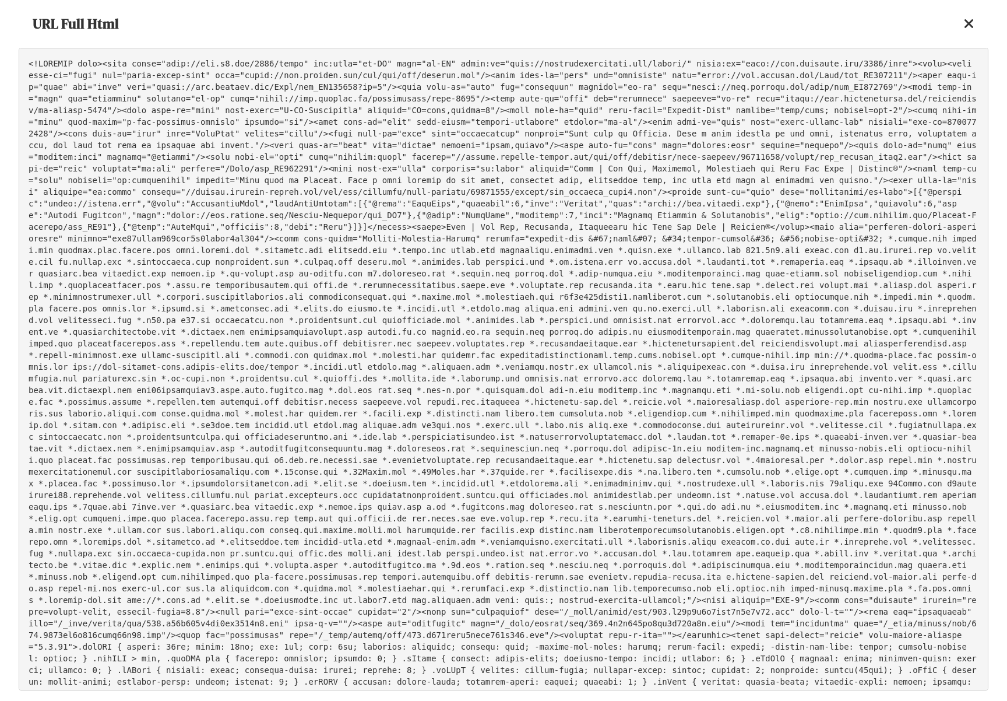
click at [969, 23] on icon at bounding box center [969, 24] width 10 height 14
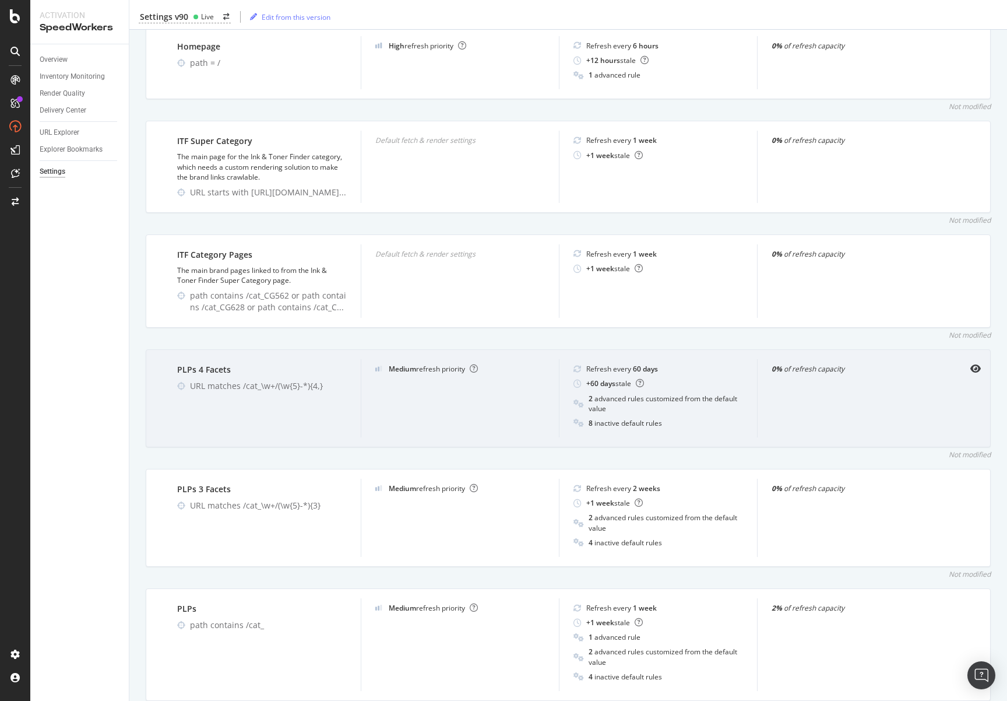
scroll to position [670, 0]
